Goal: Transaction & Acquisition: Purchase product/service

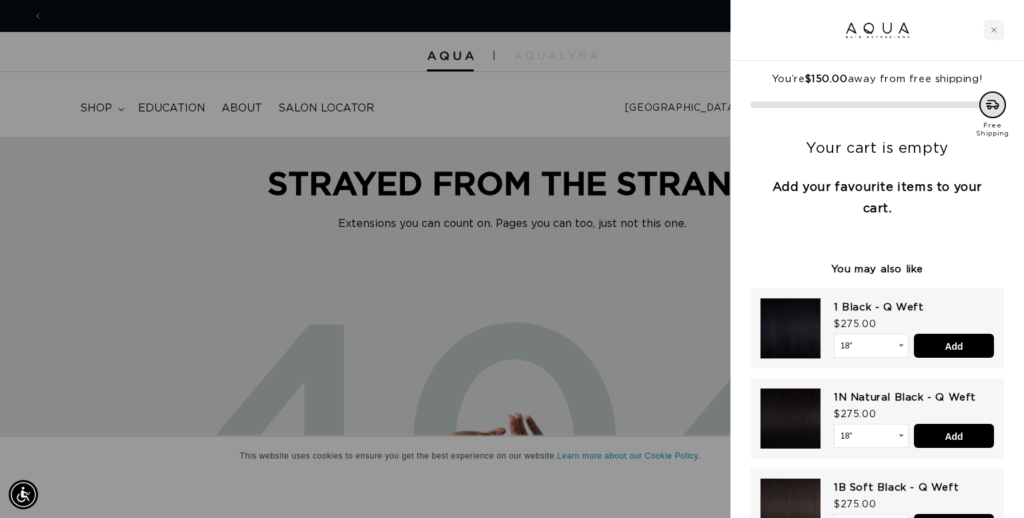
scroll to position [0, 1858]
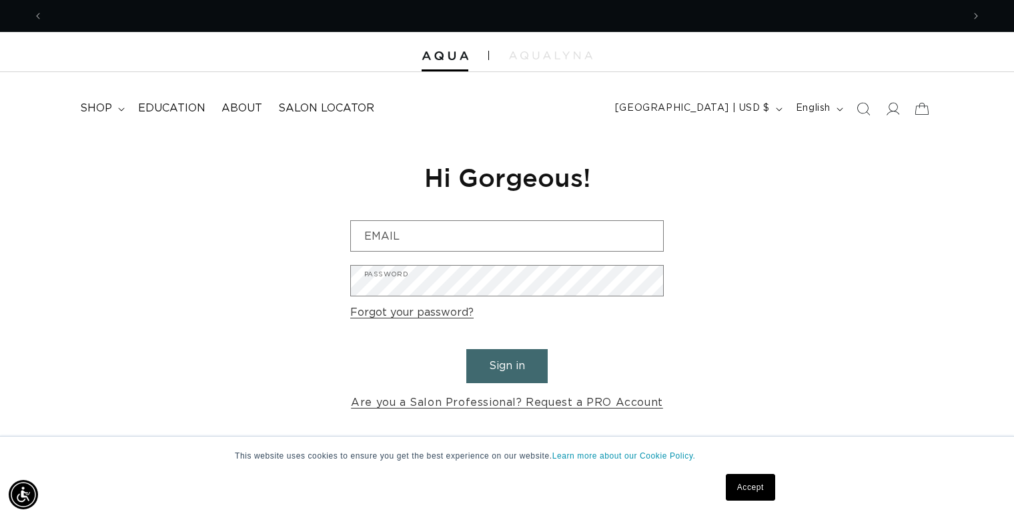
scroll to position [0, 919]
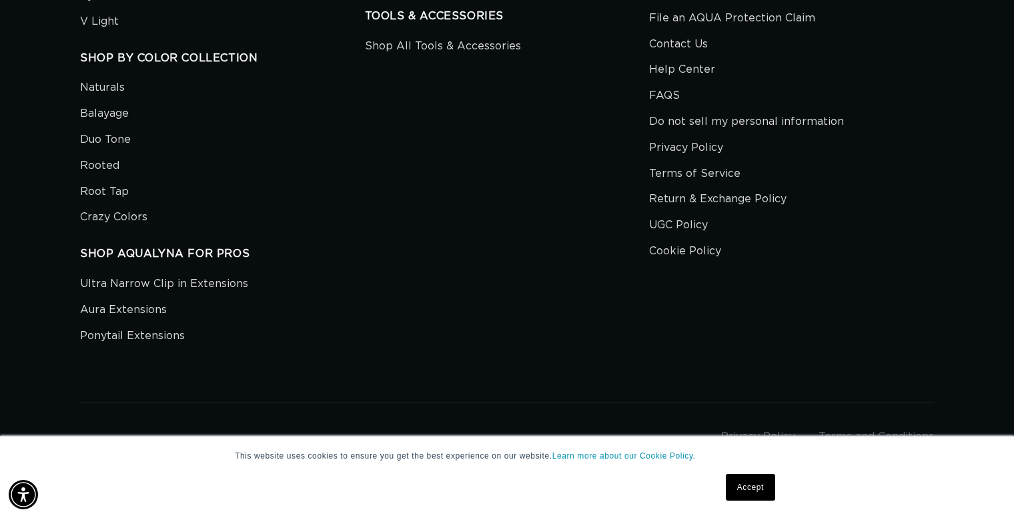
scroll to position [0, 1838]
